Goal: Task Accomplishment & Management: Complete application form

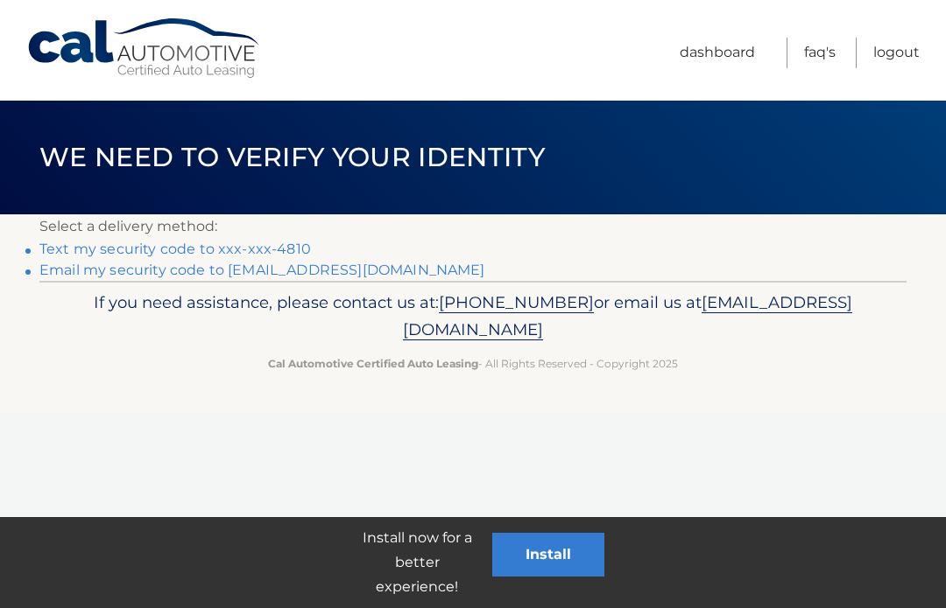
click at [278, 234] on p "Select a delivery method:" at bounding box center [472, 227] width 867 height 25
click at [289, 243] on link "Text my security code to xxx-xxx-4810" at bounding box center [174, 249] width 271 height 17
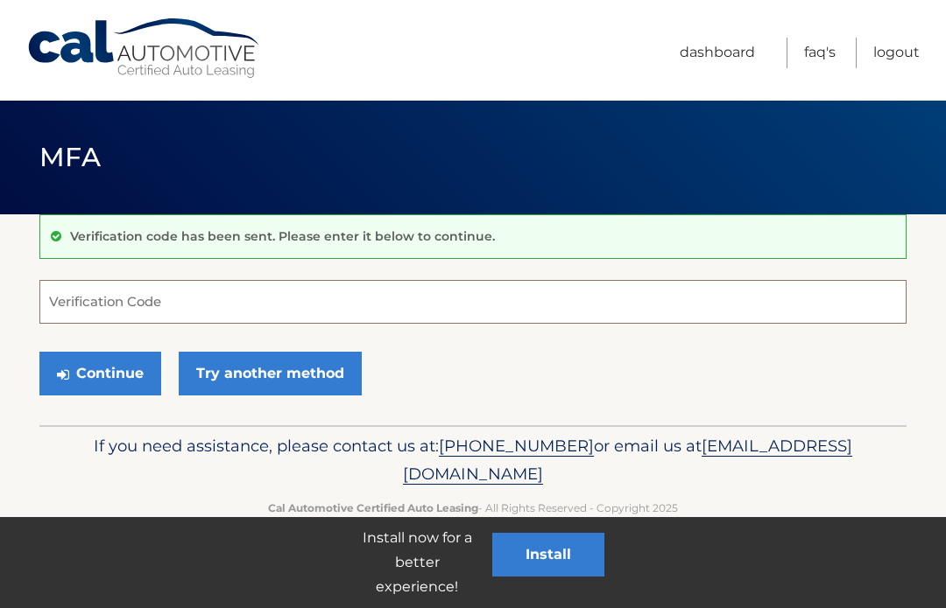
click at [521, 293] on input "Verification Code" at bounding box center [472, 302] width 867 height 44
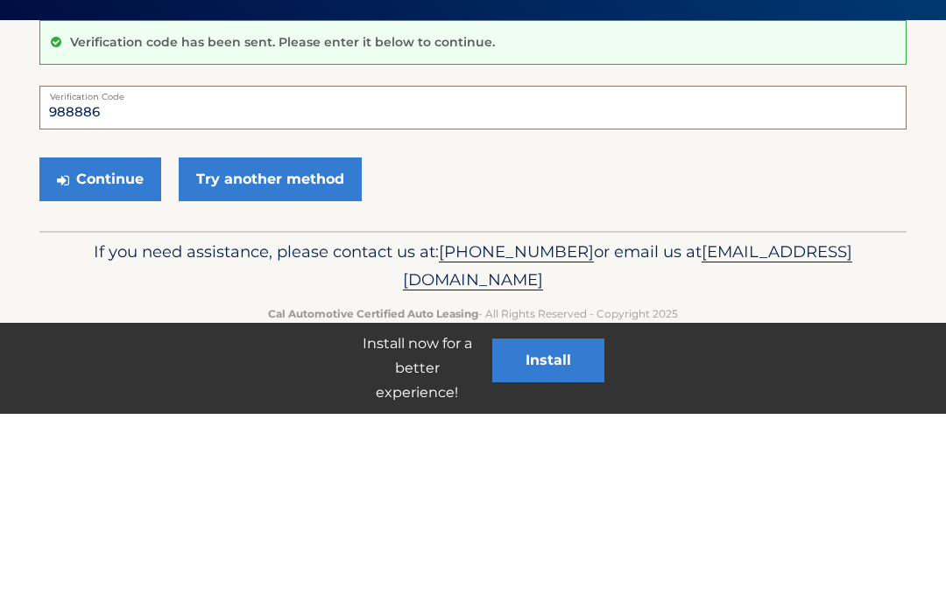
type input "988886"
click at [88, 352] on button "Continue" at bounding box center [100, 374] width 122 height 44
click at [107, 370] on button "Continue" at bounding box center [100, 374] width 122 height 44
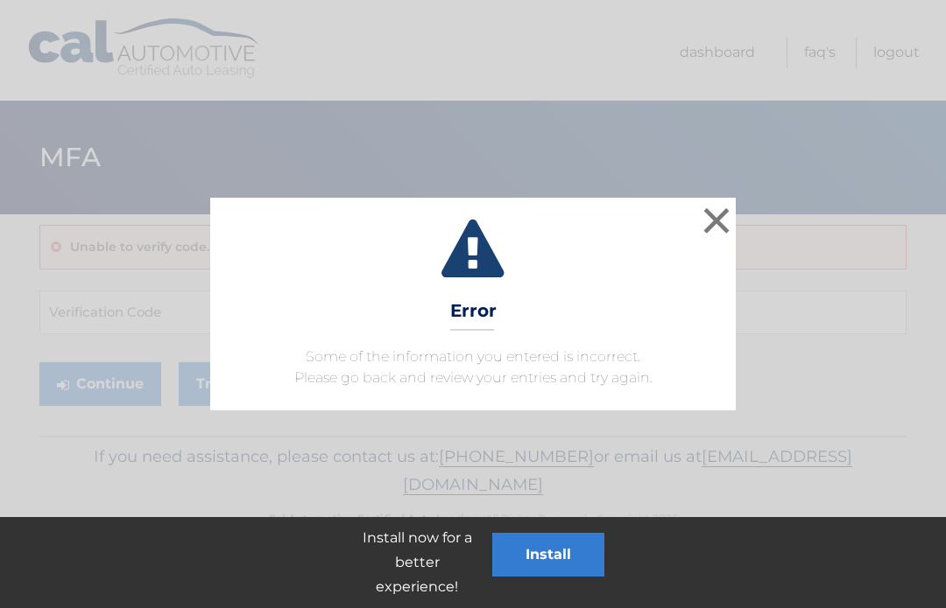
click at [724, 228] on button "×" at bounding box center [716, 220] width 35 height 35
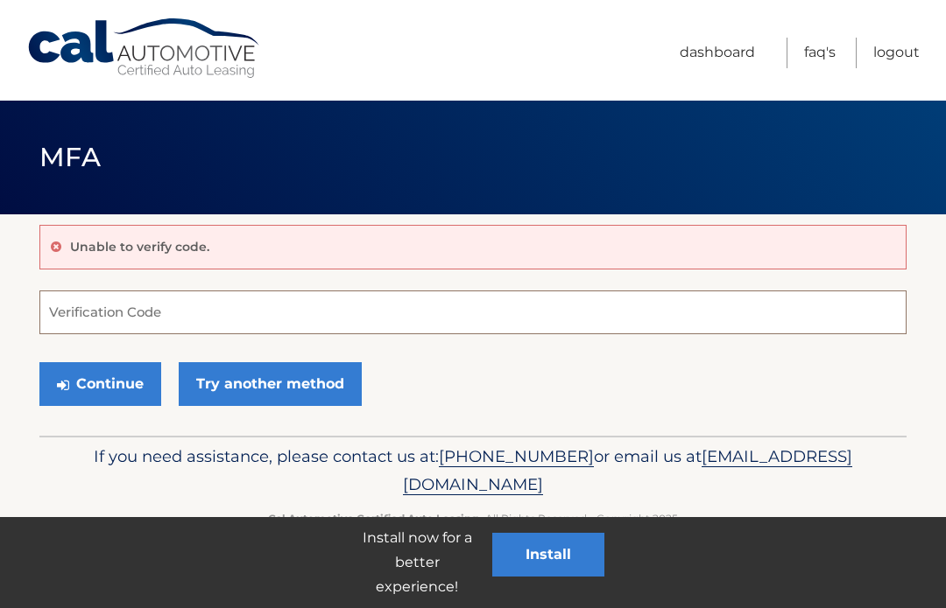
click at [252, 308] on input "Verification Code" at bounding box center [472, 313] width 867 height 44
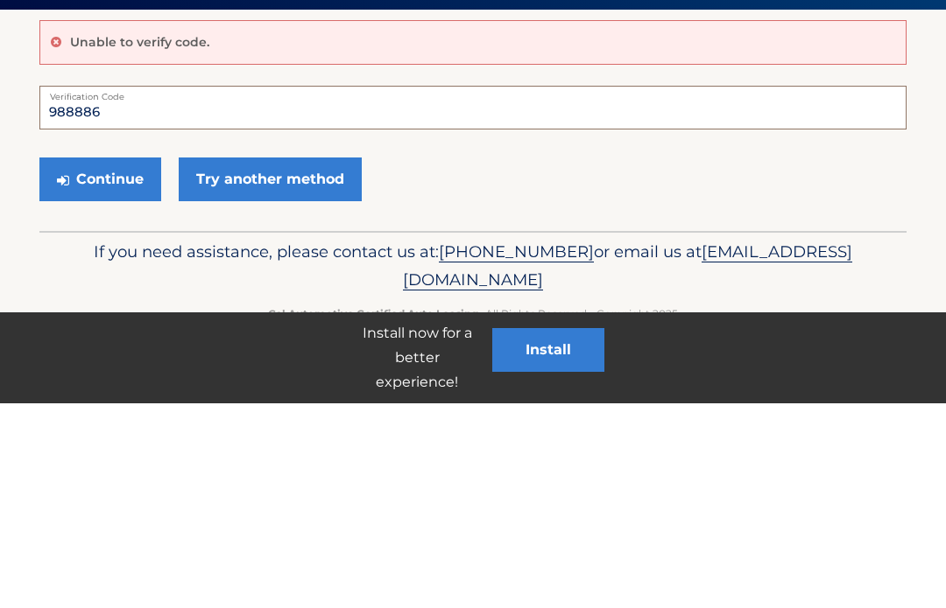
type input "988886"
click at [108, 362] on button "Continue" at bounding box center [100, 384] width 122 height 44
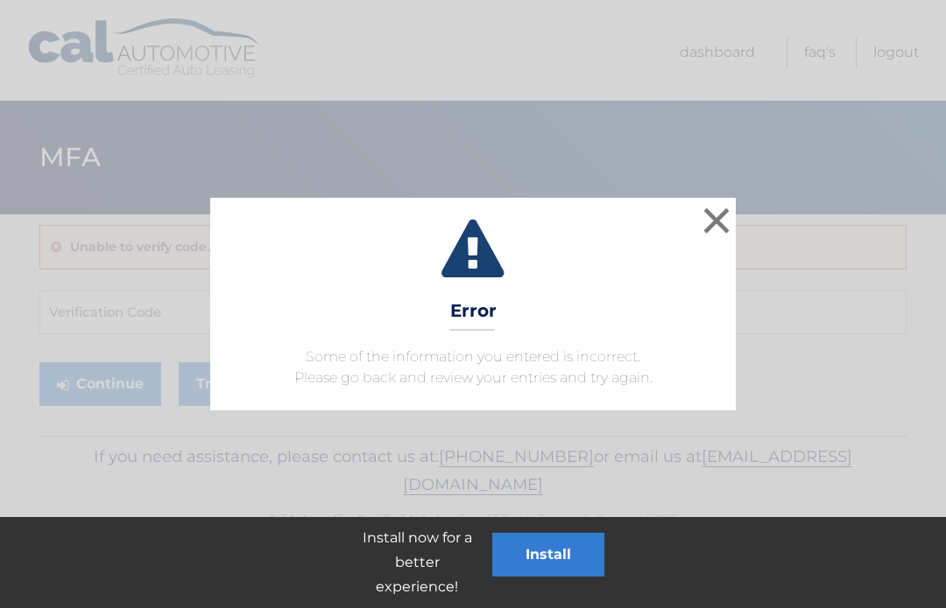
click at [725, 227] on button "×" at bounding box center [716, 220] width 35 height 35
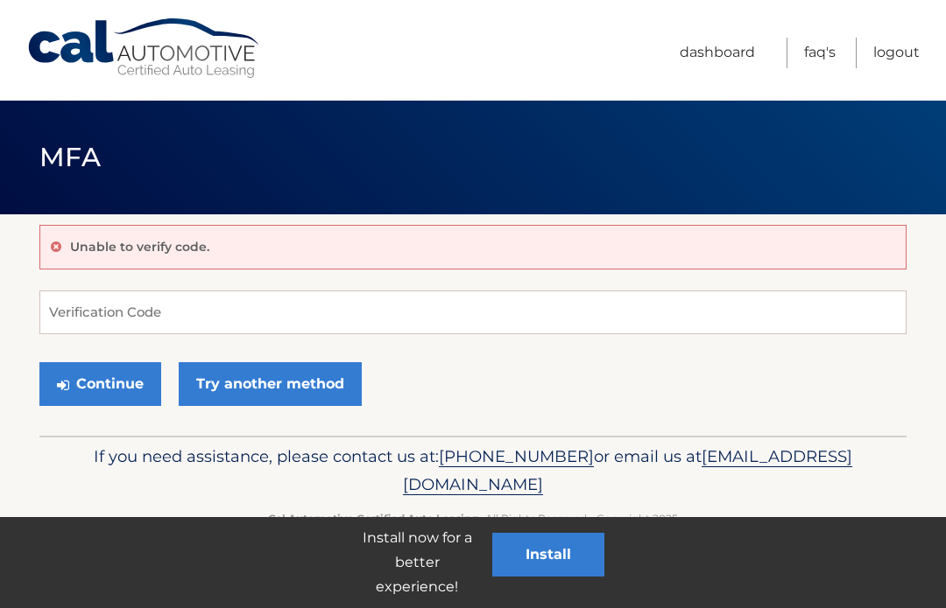
click at [251, 306] on input "Verification Code" at bounding box center [472, 313] width 867 height 44
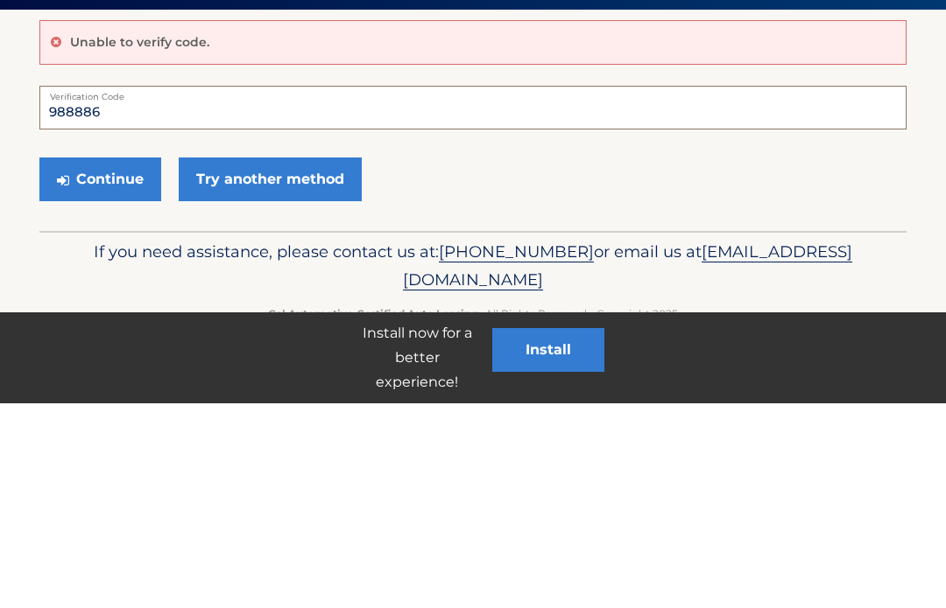
type input "988886"
click at [116, 362] on button "Continue" at bounding box center [100, 384] width 122 height 44
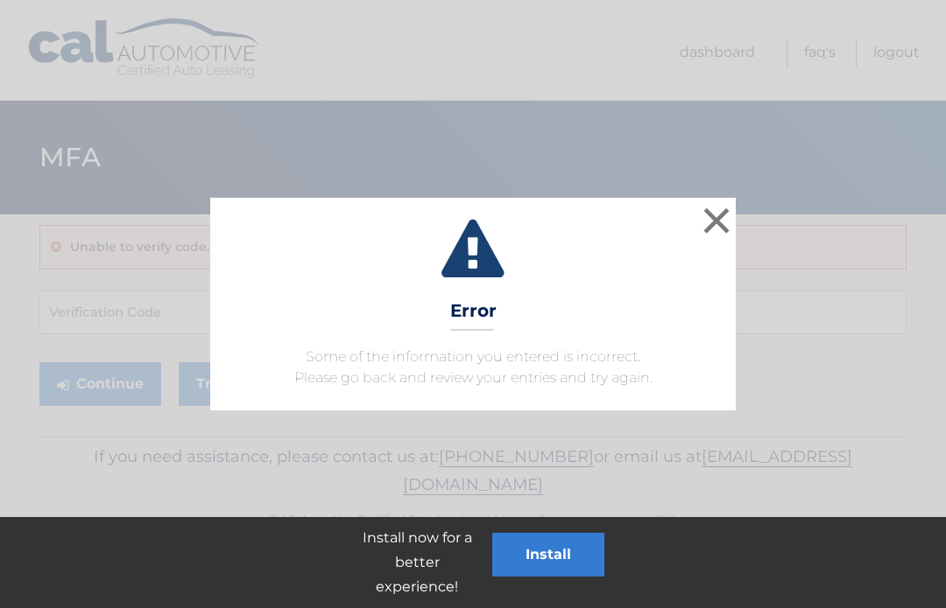
click at [716, 232] on button "×" at bounding box center [716, 220] width 35 height 35
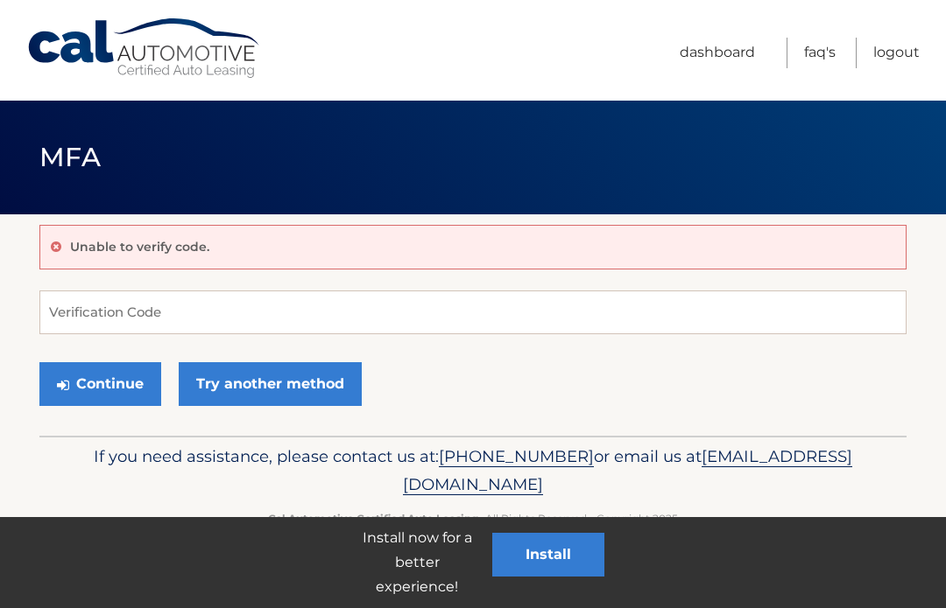
click at [102, 383] on button "Continue" at bounding box center [100, 384] width 122 height 44
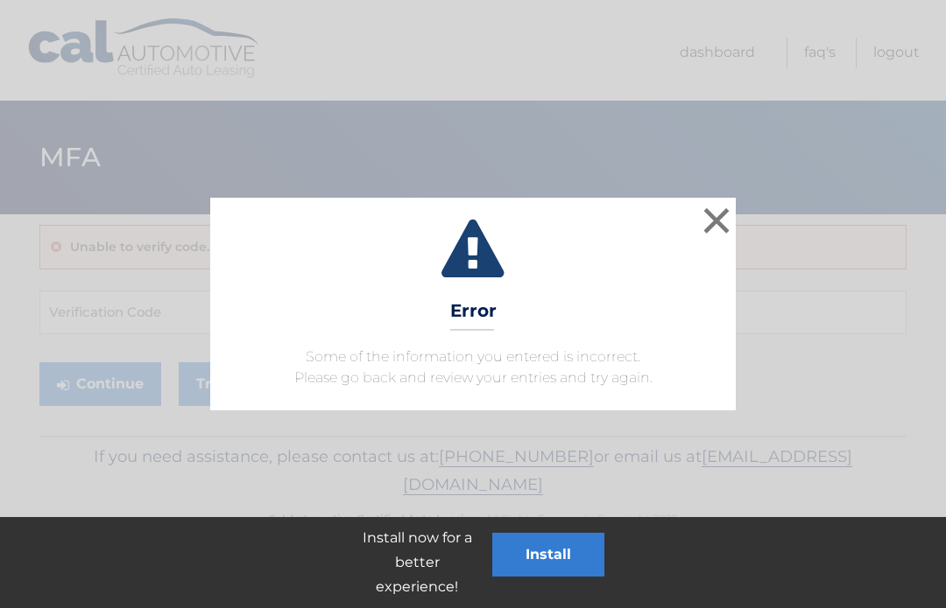
click at [714, 212] on button "×" at bounding box center [716, 220] width 35 height 35
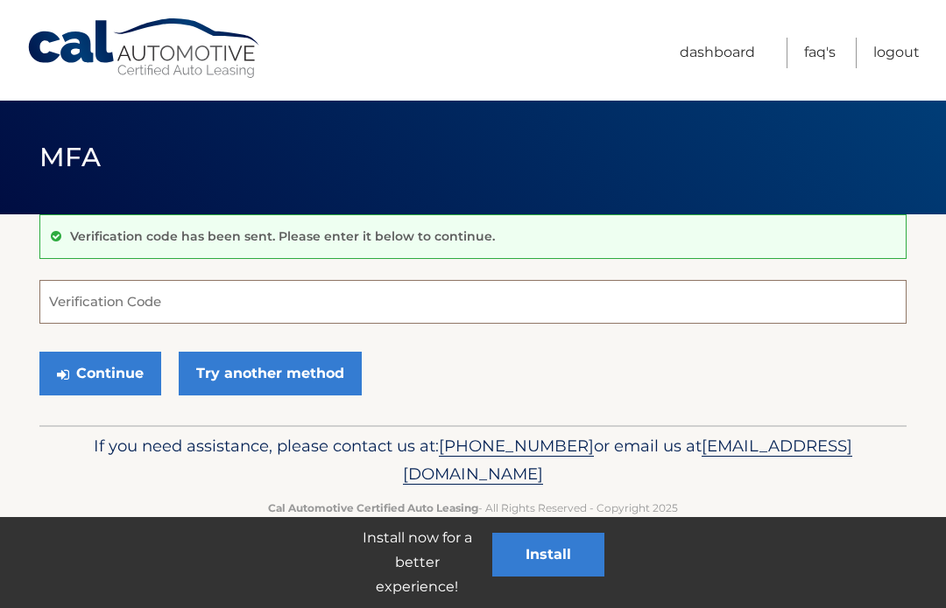
click at [243, 283] on input "Verification Code" at bounding box center [472, 302] width 867 height 44
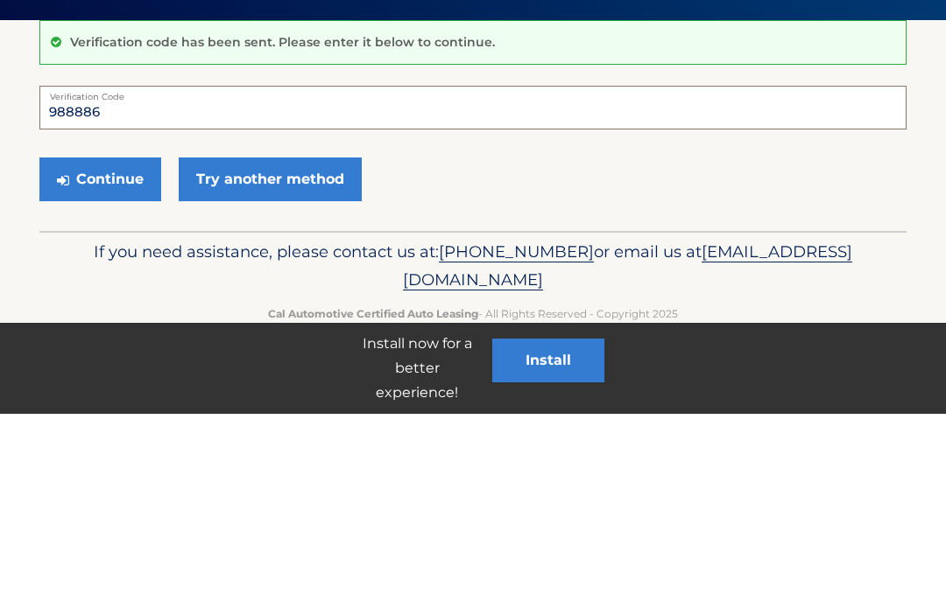
type input "988886"
click at [100, 352] on button "Continue" at bounding box center [100, 374] width 122 height 44
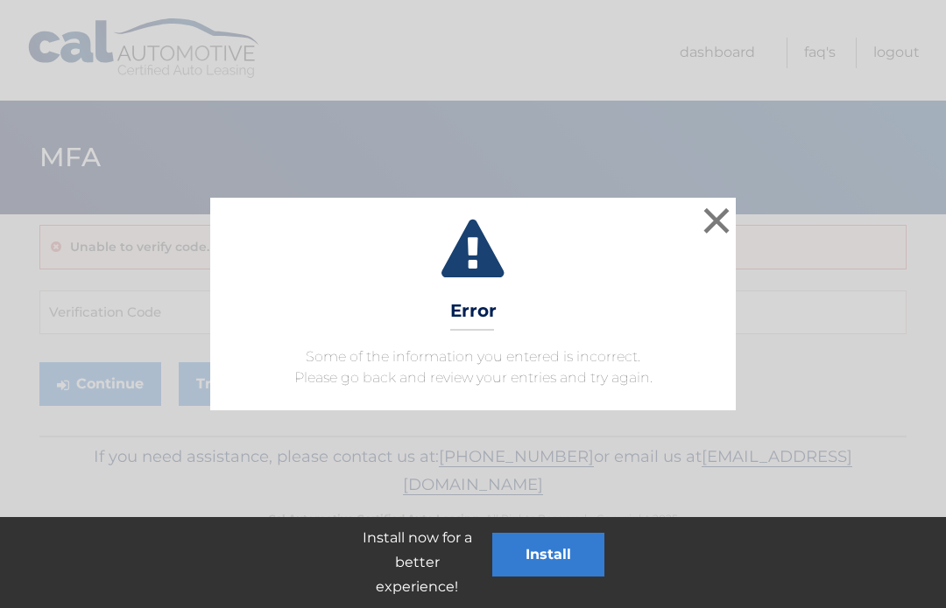
click at [718, 227] on button "×" at bounding box center [716, 220] width 35 height 35
click at [735, 188] on div "× Error Some of the information you entered is incorrect. Please go back and re…" at bounding box center [473, 304] width 946 height 608
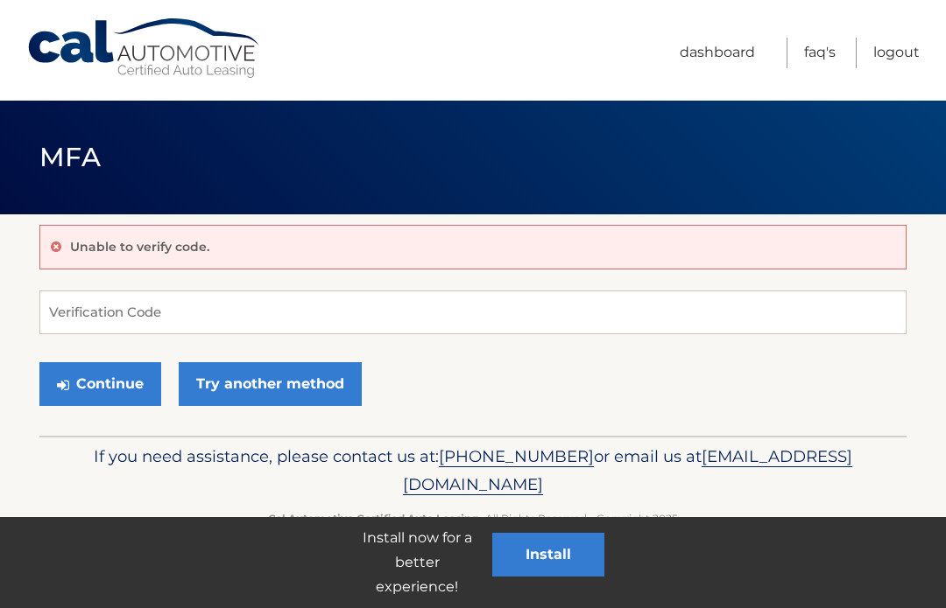
click at [265, 391] on link "Try another method" at bounding box center [270, 384] width 183 height 44
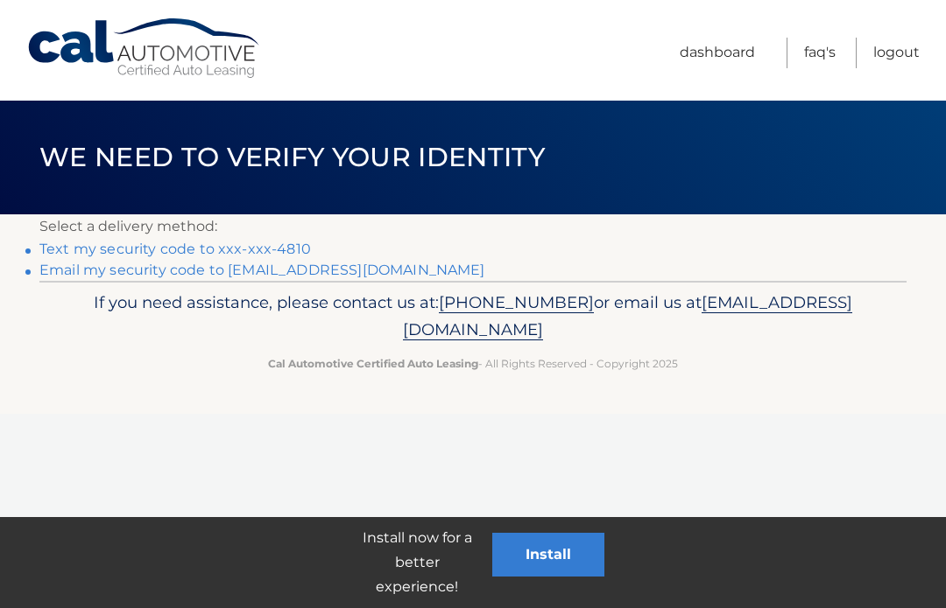
click at [303, 242] on link "Text my security code to xxx-xxx-4810" at bounding box center [174, 249] width 271 height 17
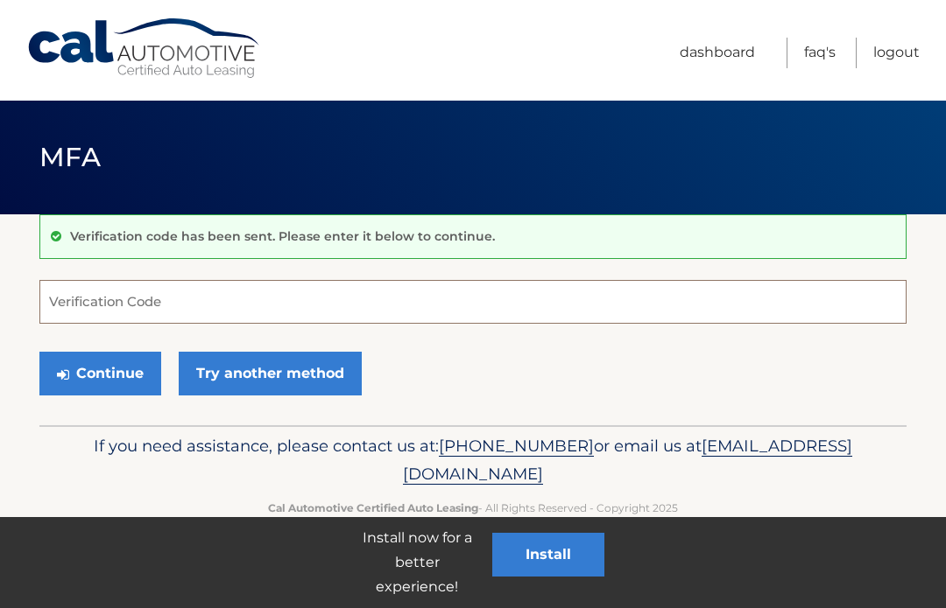
click at [373, 292] on input "Verification Code" at bounding box center [472, 302] width 867 height 44
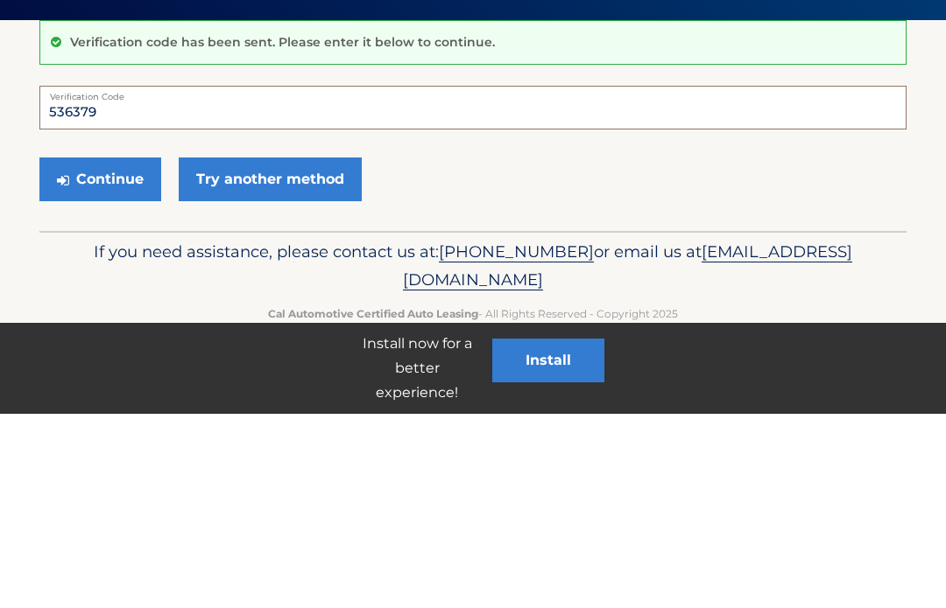
type input "536379"
click at [110, 352] on button "Continue" at bounding box center [100, 374] width 122 height 44
